Goal: Information Seeking & Learning: Find specific fact

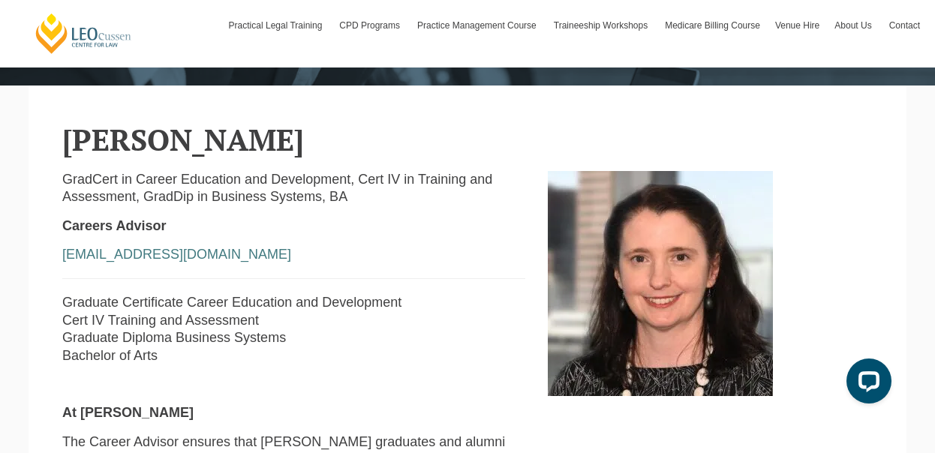
scroll to position [309, 0]
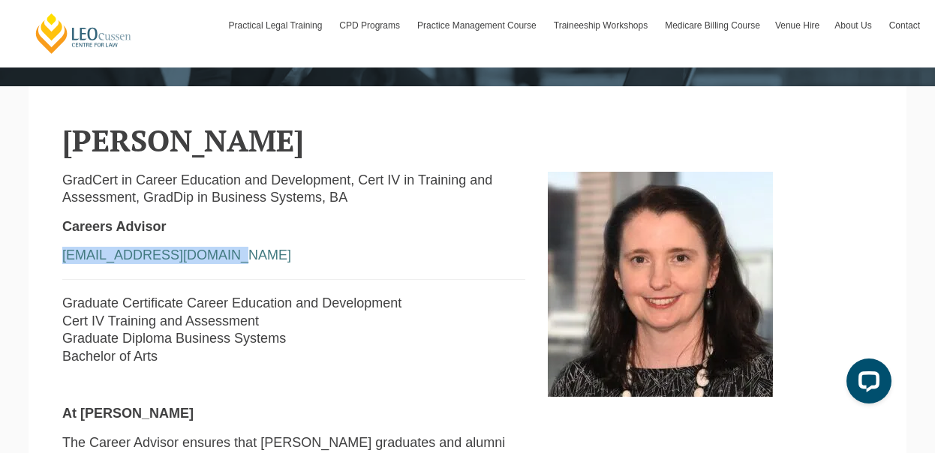
drag, startPoint x: 239, startPoint y: 262, endPoint x: 51, endPoint y: 262, distance: 187.7
click at [51, 262] on div "GradCert in Career Education and Development, Cert IV in Training and Assessmen…" at bounding box center [294, 448] width 486 height 553
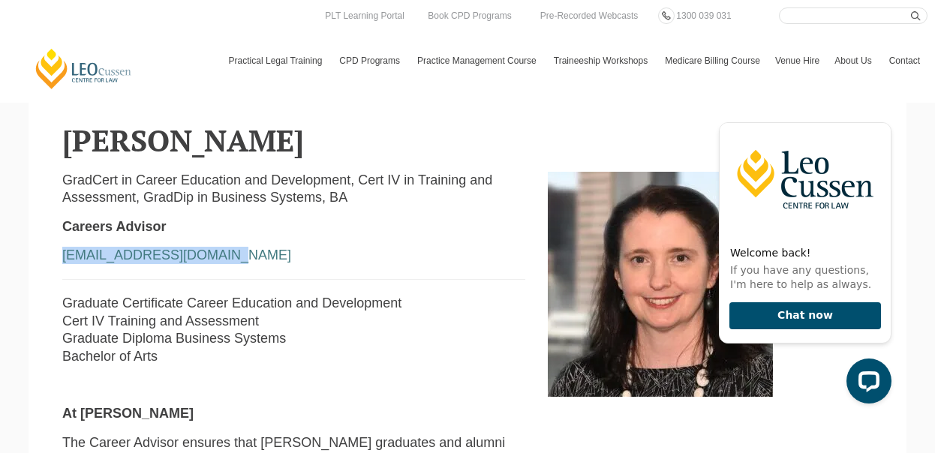
click at [184, 250] on p "jfoley@leocussen.edu.au" at bounding box center [293, 255] width 463 height 17
drag, startPoint x: 240, startPoint y: 264, endPoint x: -13, endPoint y: 244, distance: 253.8
drag, startPoint x: -13, startPoint y: 244, endPoint x: 327, endPoint y: 267, distance: 340.9
click at [327, 264] on p "jfoley@leocussen.edu.au" at bounding box center [293, 255] width 463 height 17
drag, startPoint x: 231, startPoint y: 257, endPoint x: 45, endPoint y: 261, distance: 186.2
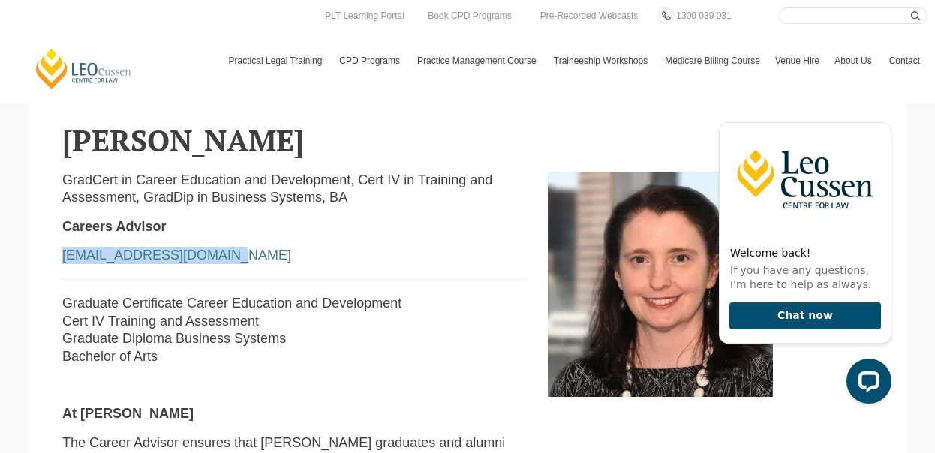
click at [45, 261] on section "Jacinta Foley GradCert in Career Education and Development, Cert IV in Training…" at bounding box center [468, 424] width 878 height 676
copy link "jfoley@leocussen.edu.au"
drag, startPoint x: 104, startPoint y: 74, endPoint x: 84, endPoint y: 71, distance: 20.5
click at [84, 71] on link "[PERSON_NAME] Centre for Law" at bounding box center [84, 68] width 100 height 43
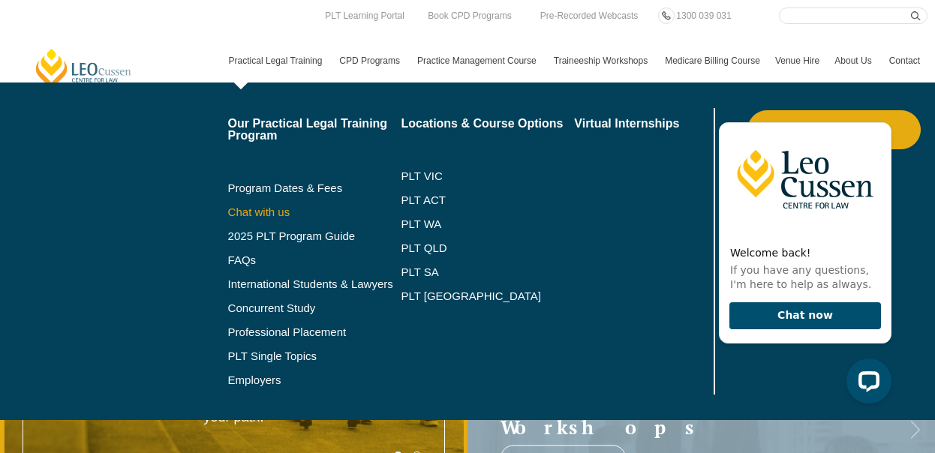
click at [279, 209] on link "Chat with us" at bounding box center [314, 212] width 173 height 12
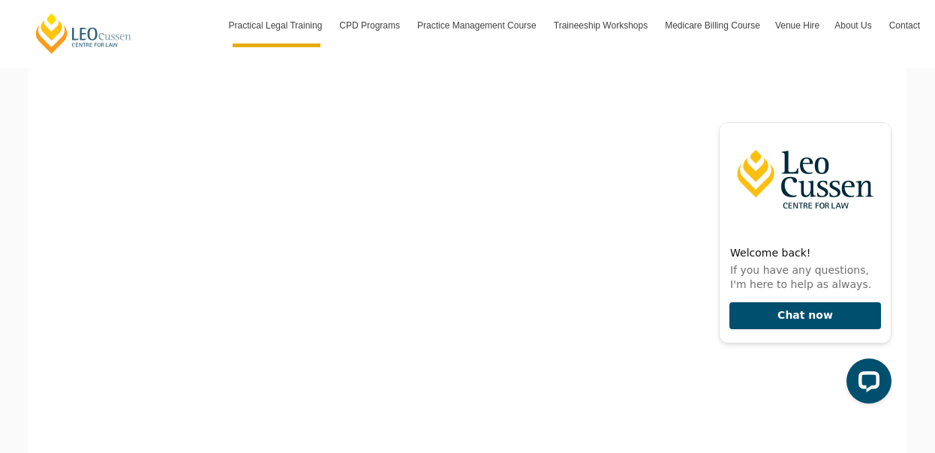
scroll to position [628, 0]
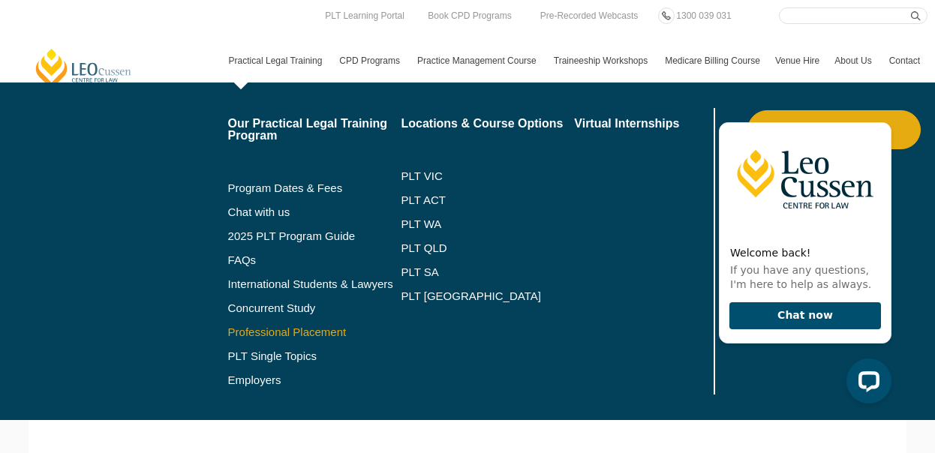
click at [258, 330] on link "Professional Placement" at bounding box center [314, 333] width 173 height 12
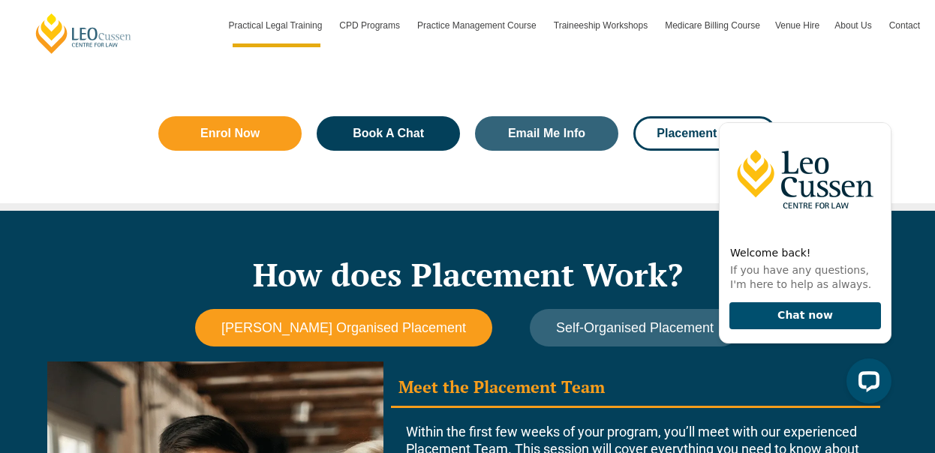
scroll to position [1149, 0]
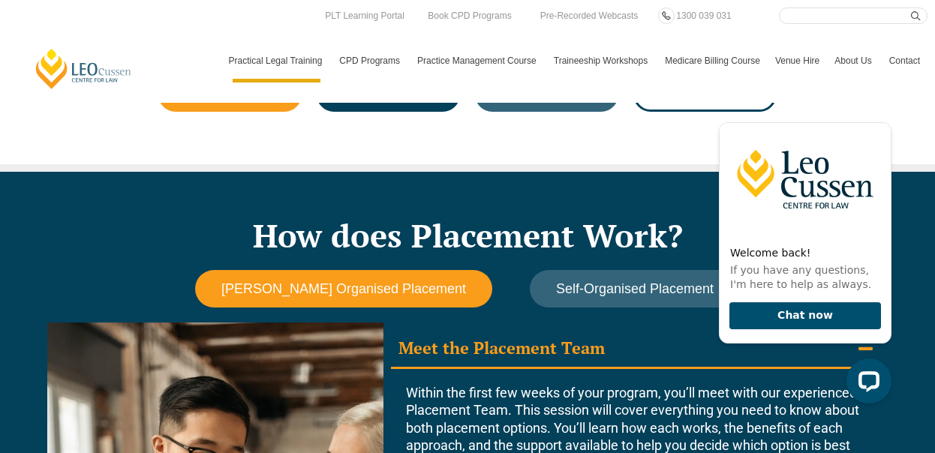
click at [650, 148] on div "Enrol Now Book A Chat Email Me Info Placement Dates" at bounding box center [468, 95] width 856 height 140
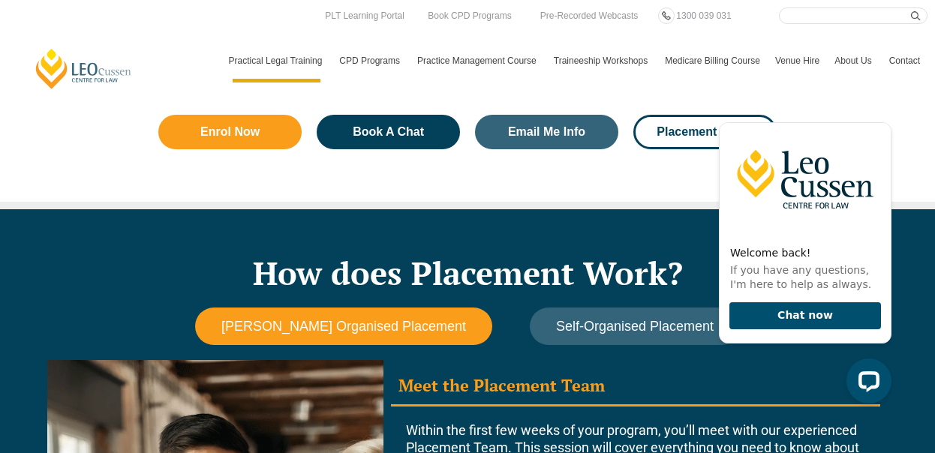
scroll to position [1110, 0]
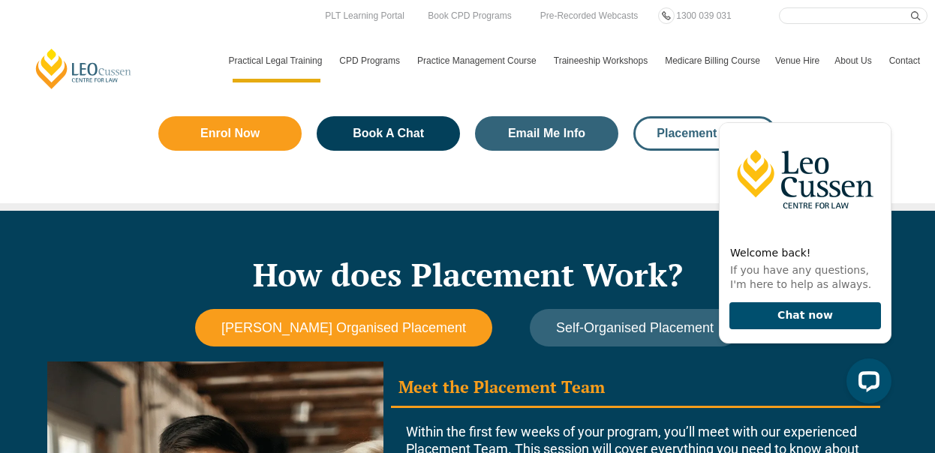
click at [669, 136] on span "Placement Dates" at bounding box center [705, 134] width 96 height 12
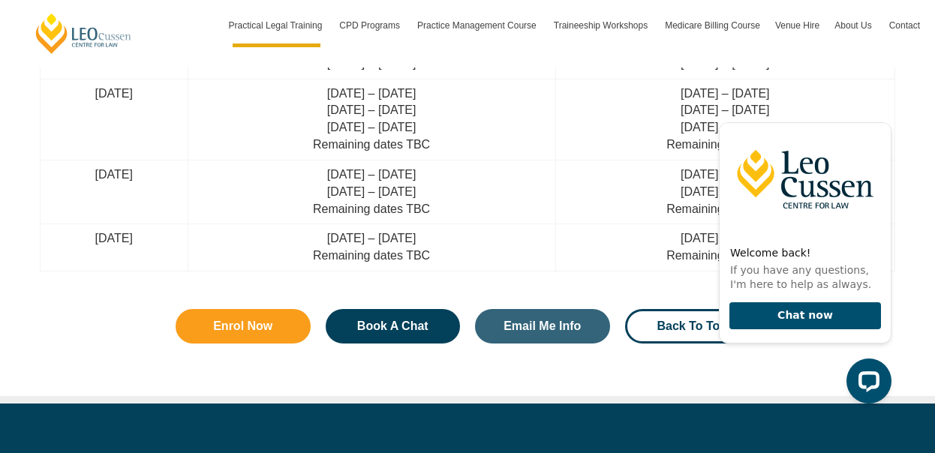
scroll to position [4180, 0]
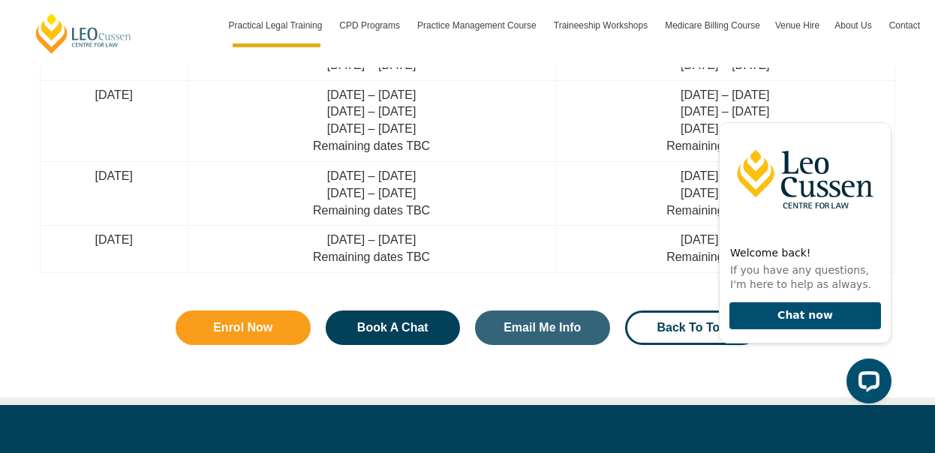
drag, startPoint x: 478, startPoint y: 232, endPoint x: 362, endPoint y: 238, distance: 116.5
click at [362, 238] on td "27 Jan – 16 Feb 2026 Remaining dates TBC" at bounding box center [372, 249] width 368 height 47
copy td "27 Jan – 16 Feb 2026"
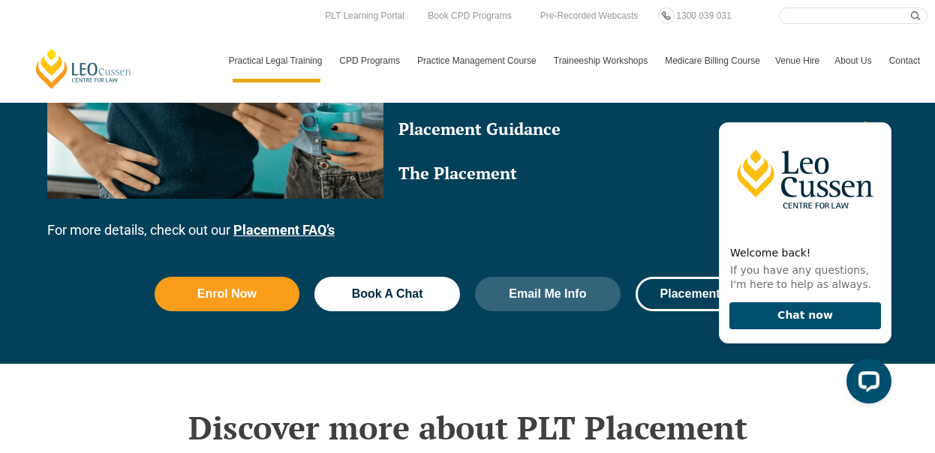
drag, startPoint x: 314, startPoint y: 143, endPoint x: 839, endPoint y: 16, distance: 540.8
click at [839, 16] on input "Search here" at bounding box center [853, 16] width 149 height 17
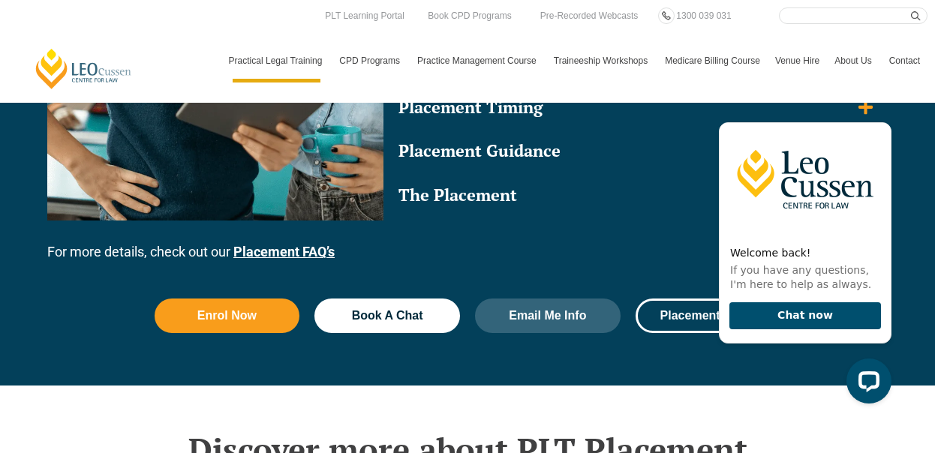
scroll to position [1695, 0]
type input "census dates"
click at [911, 8] on button "submit" at bounding box center [919, 16] width 17 height 17
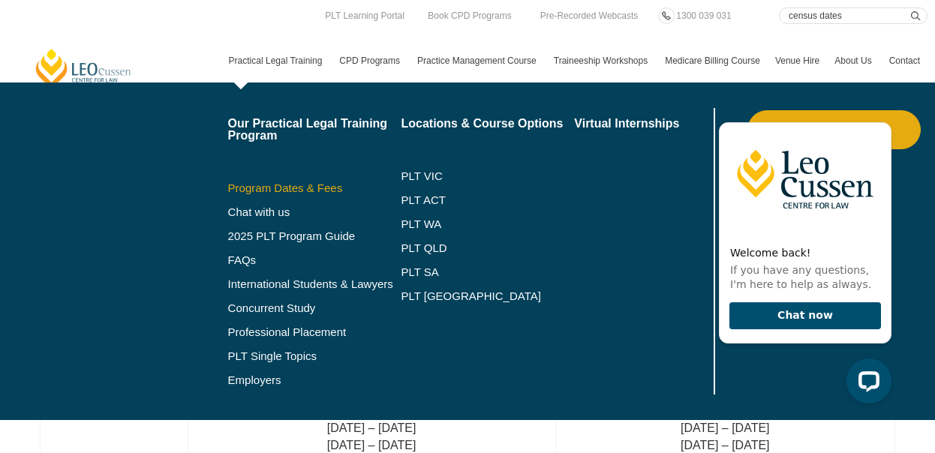
click at [251, 189] on link "Program Dates & Fees" at bounding box center [314, 188] width 173 height 12
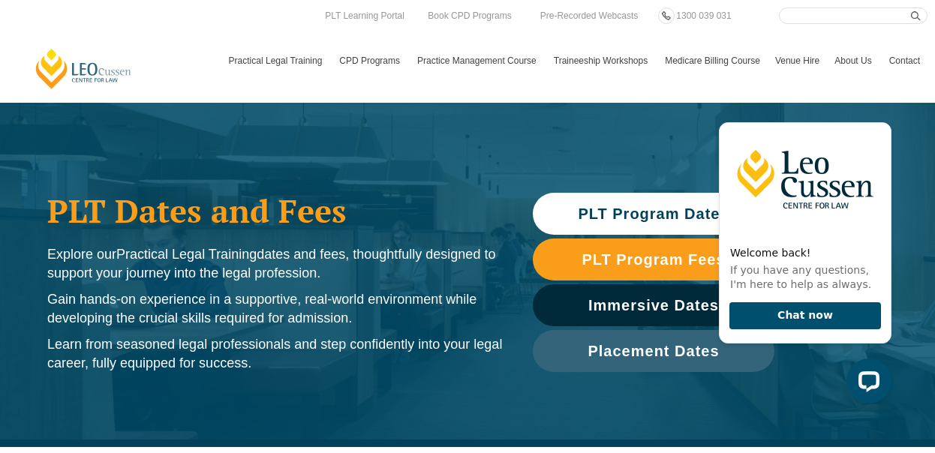
click at [633, 220] on span "PLT Program Dates" at bounding box center [653, 213] width 151 height 15
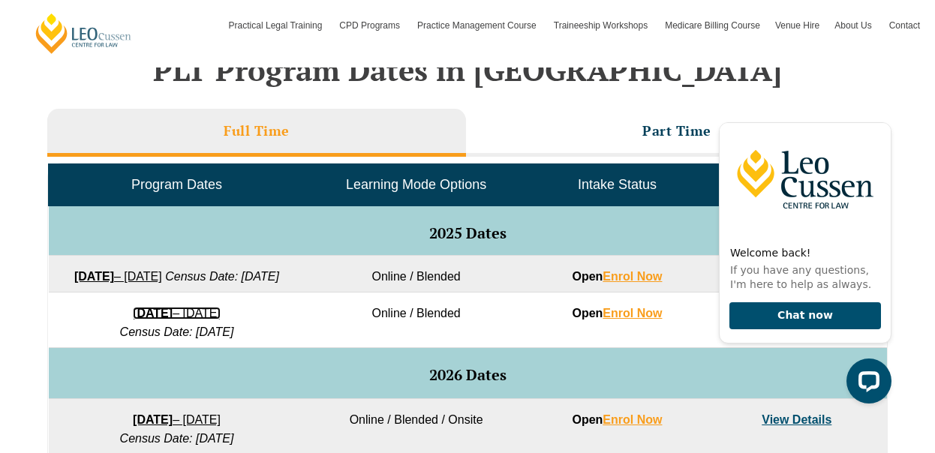
scroll to position [510, 0]
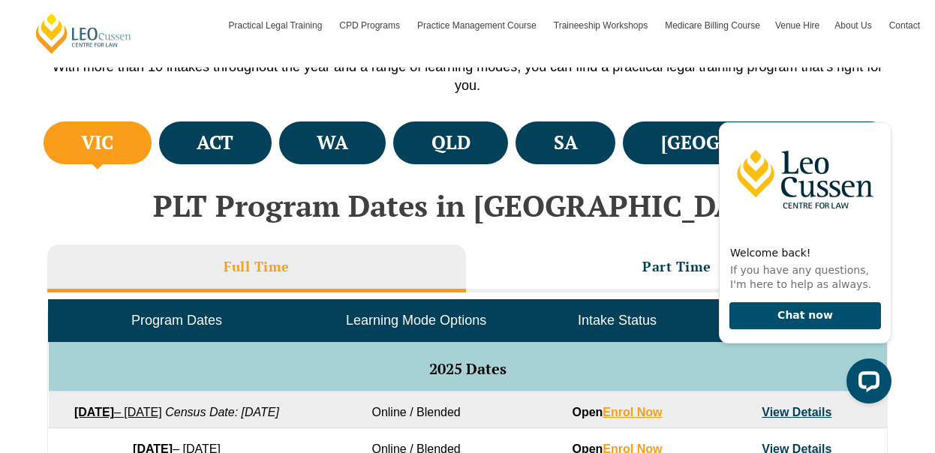
drag, startPoint x: 228, startPoint y: 332, endPoint x: 703, endPoint y: 93, distance: 531.1
click at [703, 93] on p "With more than 10 intakes throughout the year and a range of learning modes, yo…" at bounding box center [468, 77] width 856 height 38
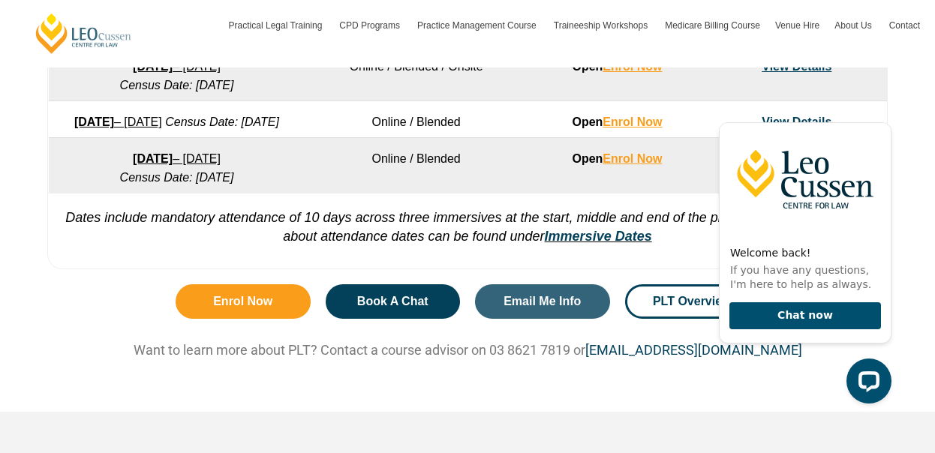
scroll to position [1133, 0]
